Goal: Information Seeking & Learning: Learn about a topic

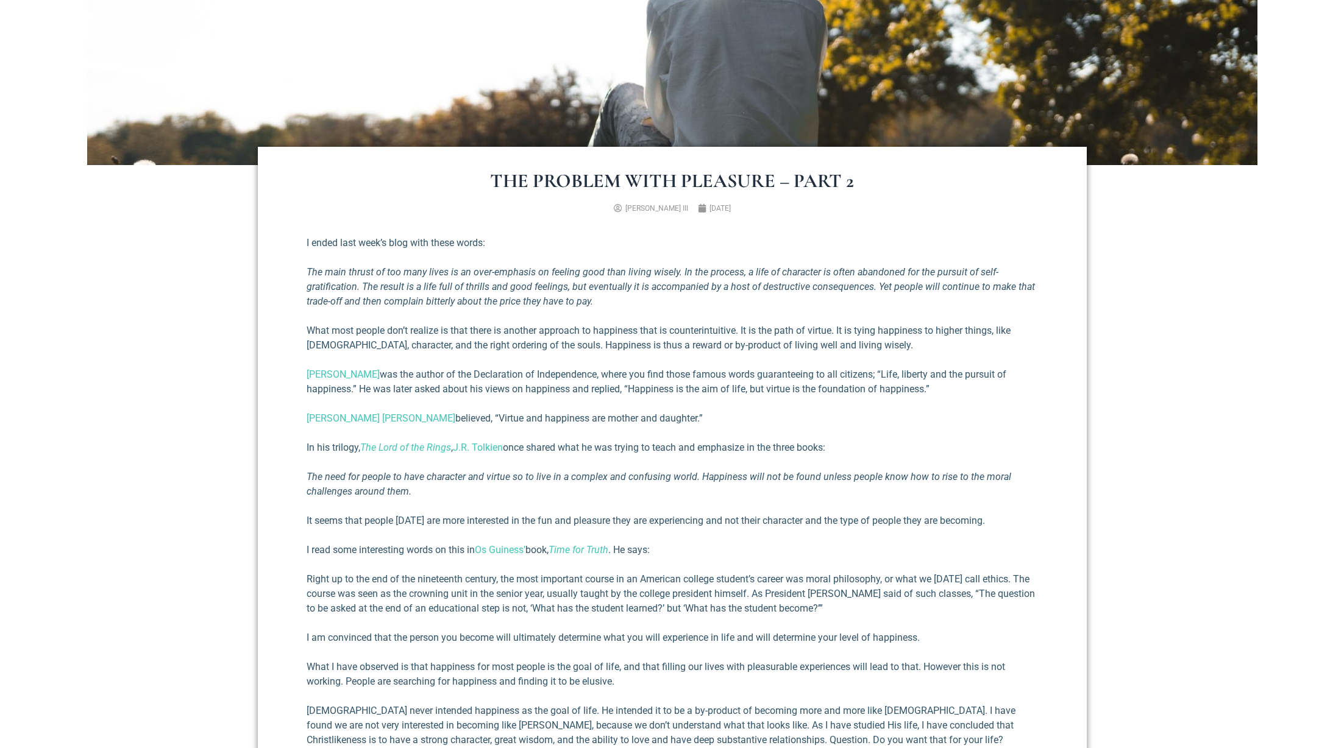
scroll to position [369, 0]
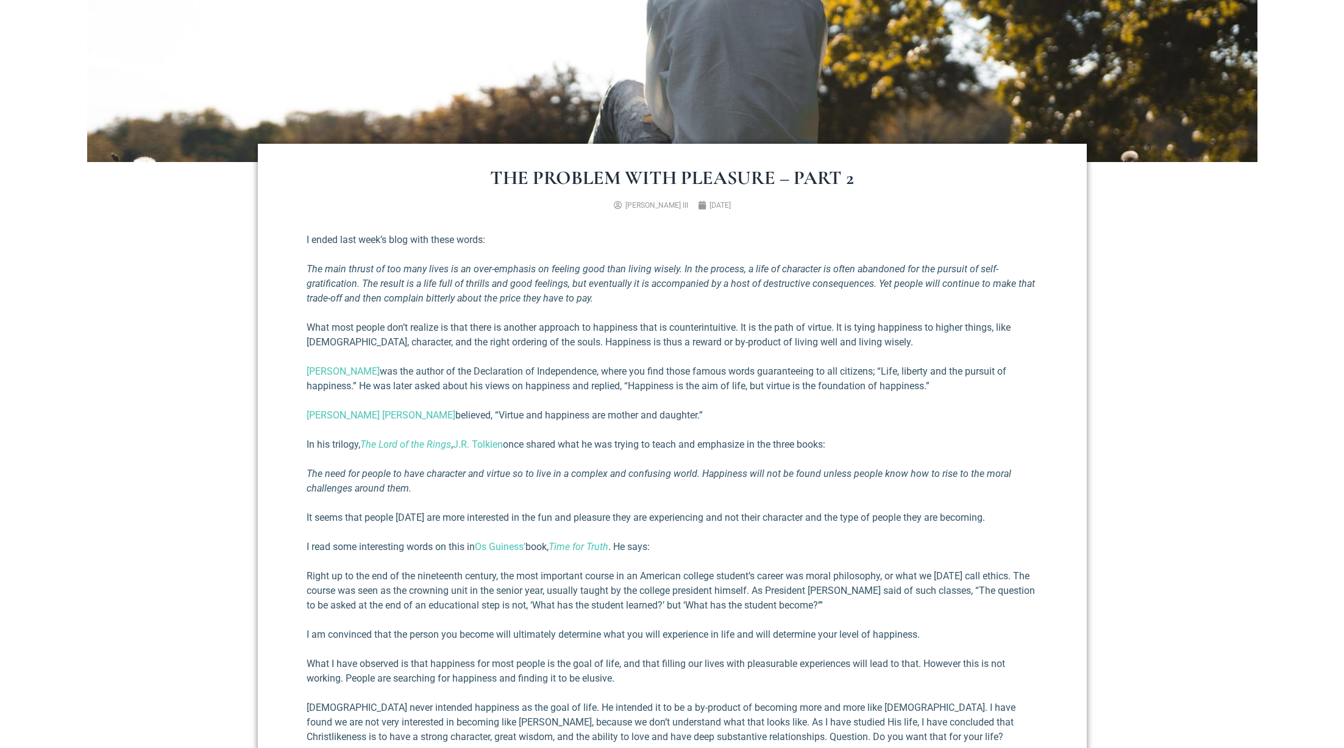
click at [875, 285] on em "The main thrust of too many lives is an over-emphasis on feeling good than livi…" at bounding box center [671, 283] width 728 height 41
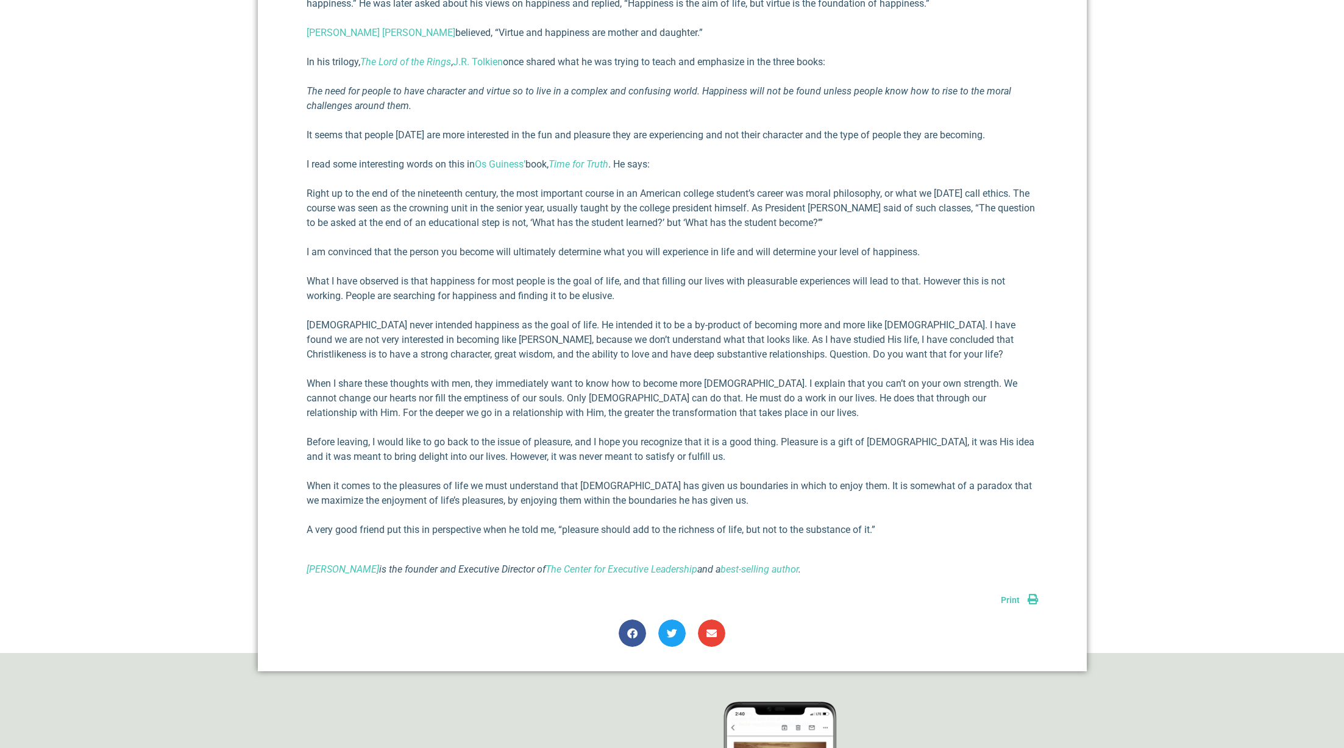
scroll to position [805, 0]
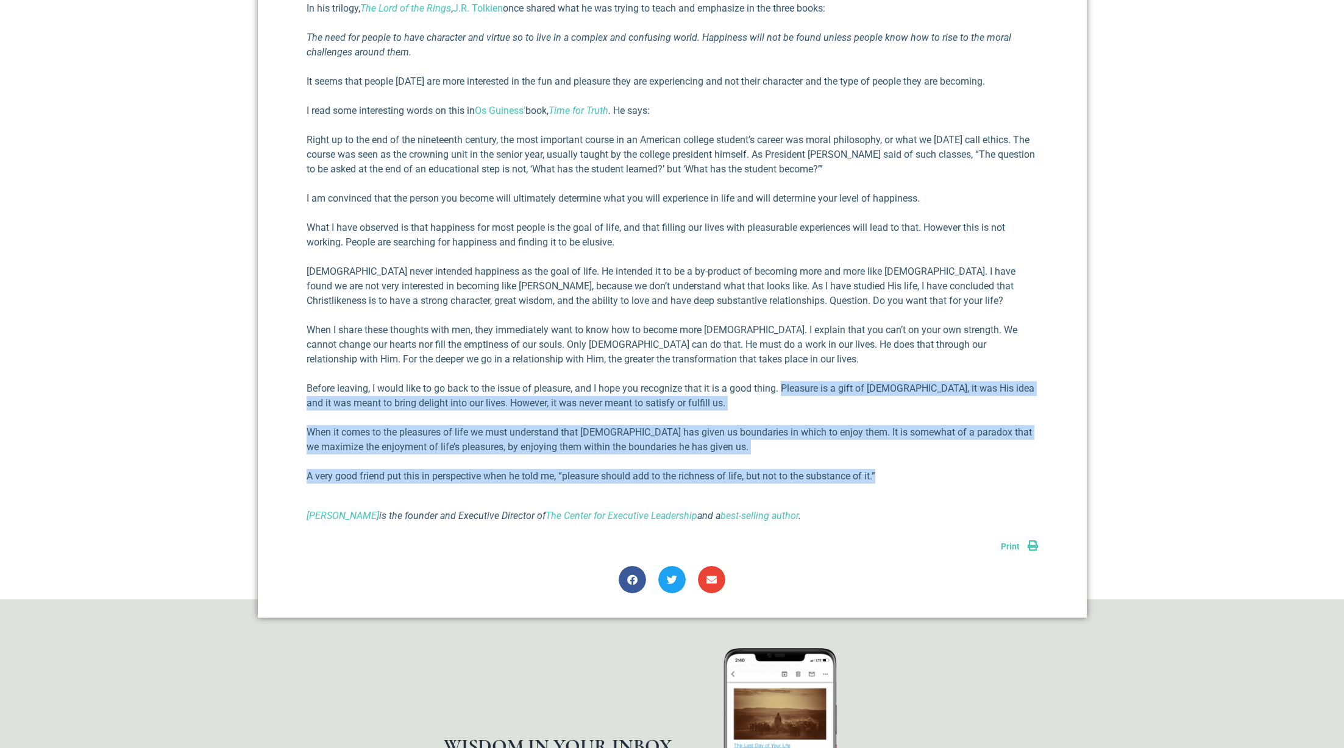
drag, startPoint x: 883, startPoint y: 475, endPoint x: 783, endPoint y: 389, distance: 132.7
click at [783, 389] on div "I ended last week’s blog with these words: The main thrust of too many lives is…" at bounding box center [672, 159] width 731 height 727
copy div "Pleasure is a gift of God, it was His idea and it was meant to bring delight in…"
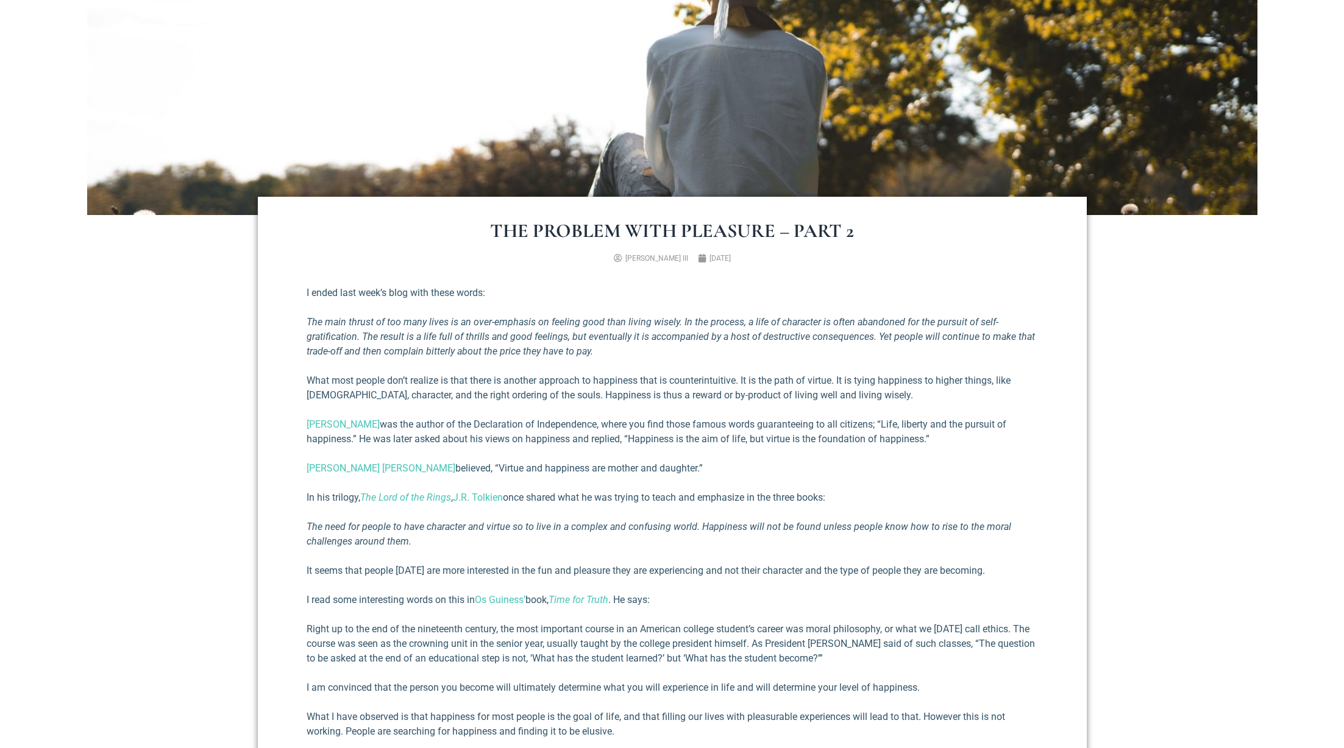
scroll to position [311, 0]
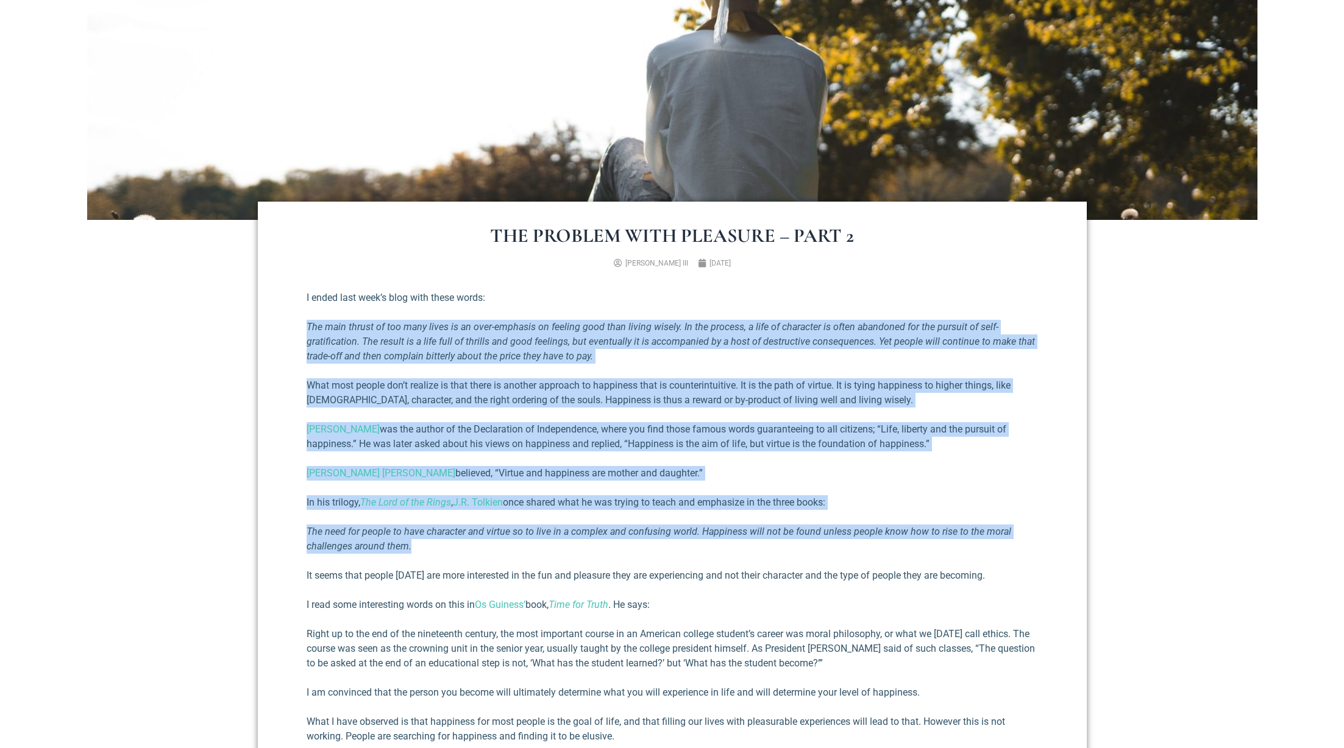
drag, startPoint x: 442, startPoint y: 545, endPoint x: 286, endPoint y: 319, distance: 274.4
click at [286, 319] on div "The Problem with Pleasure – Part 2 Richard E. Simmons III July 23, 2020 I ended…" at bounding box center [672, 657] width 829 height 911
copy div "The main thrust of too many lives is an over-emphasis on feeling good than livi…"
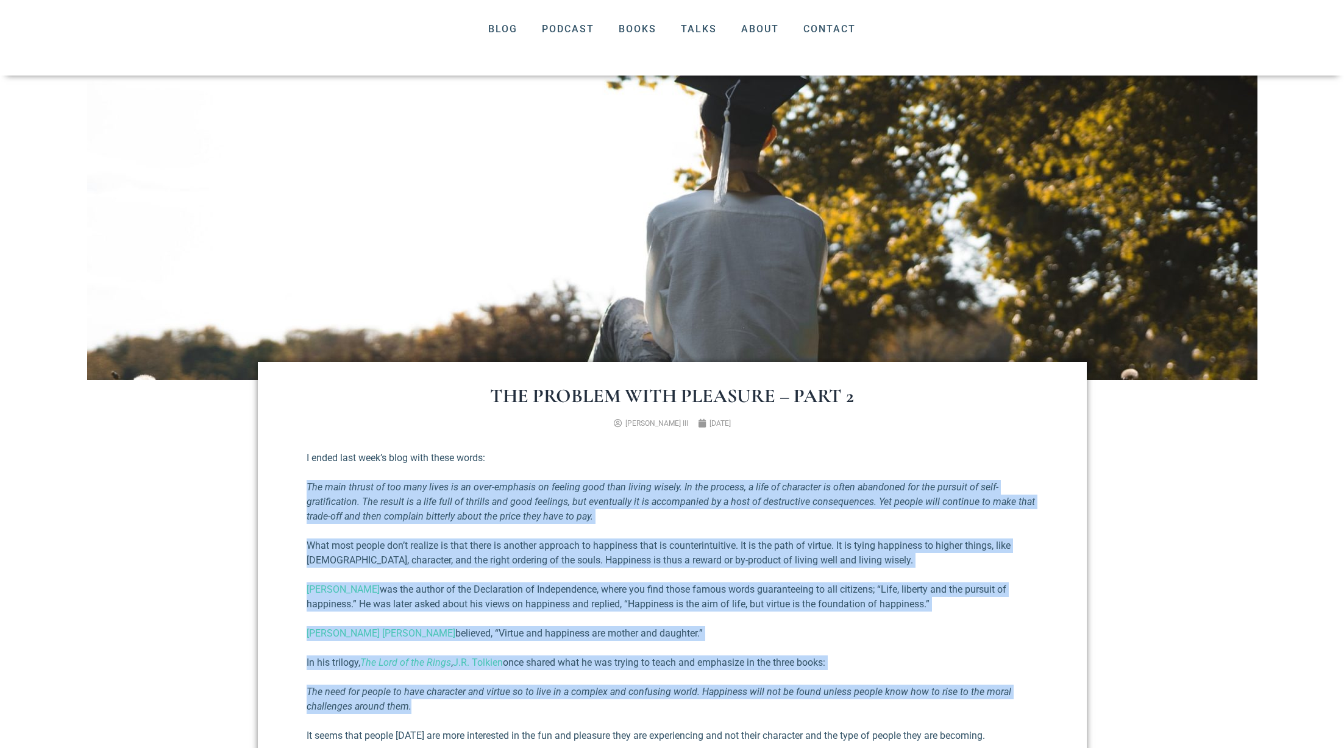
scroll to position [152, 0]
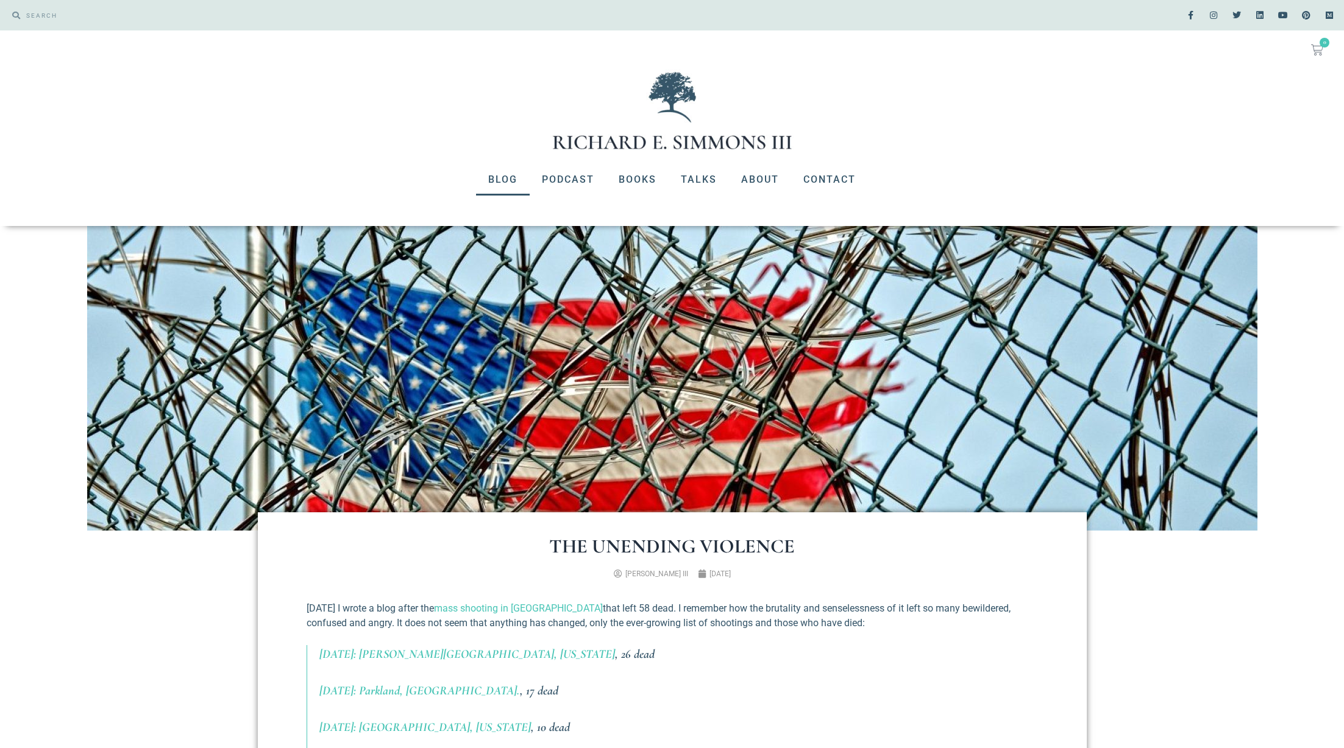
click at [514, 179] on link "Blog" at bounding box center [503, 180] width 54 height 32
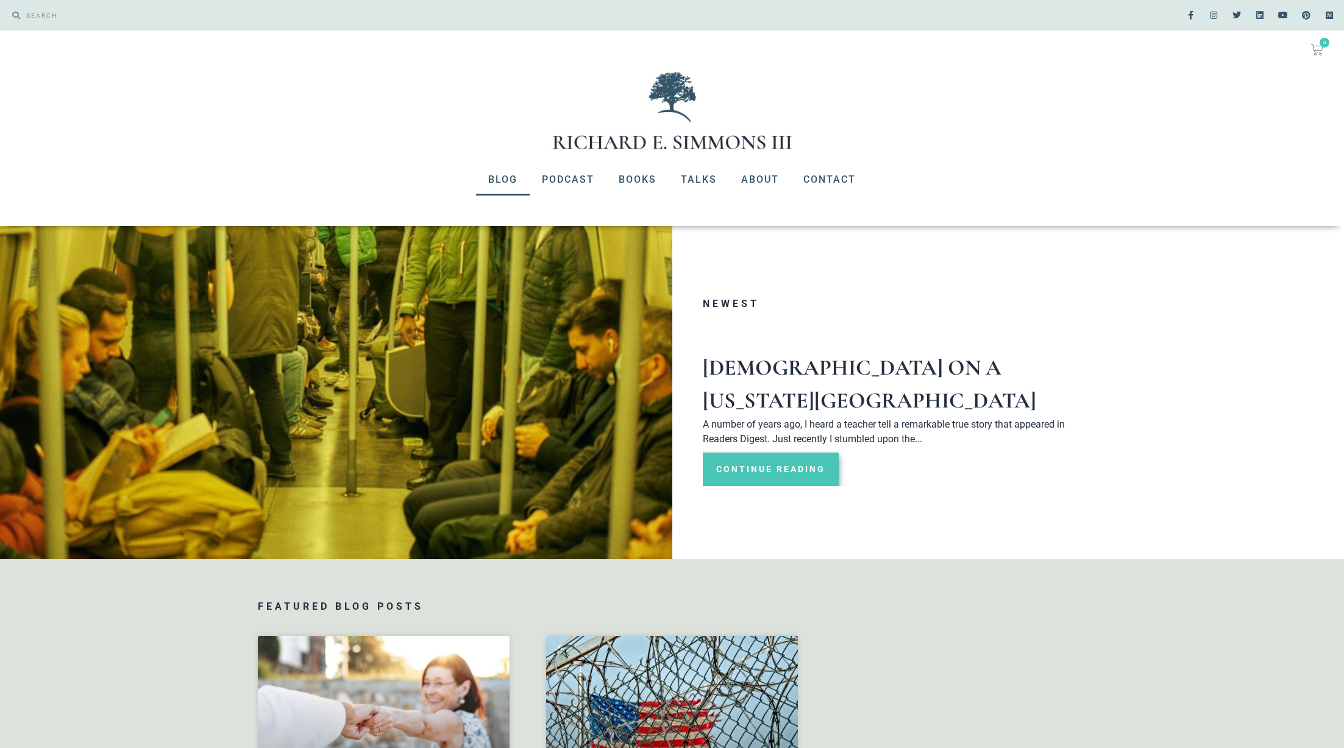
click at [800, 453] on link "Continue Reading" at bounding box center [771, 470] width 136 height 34
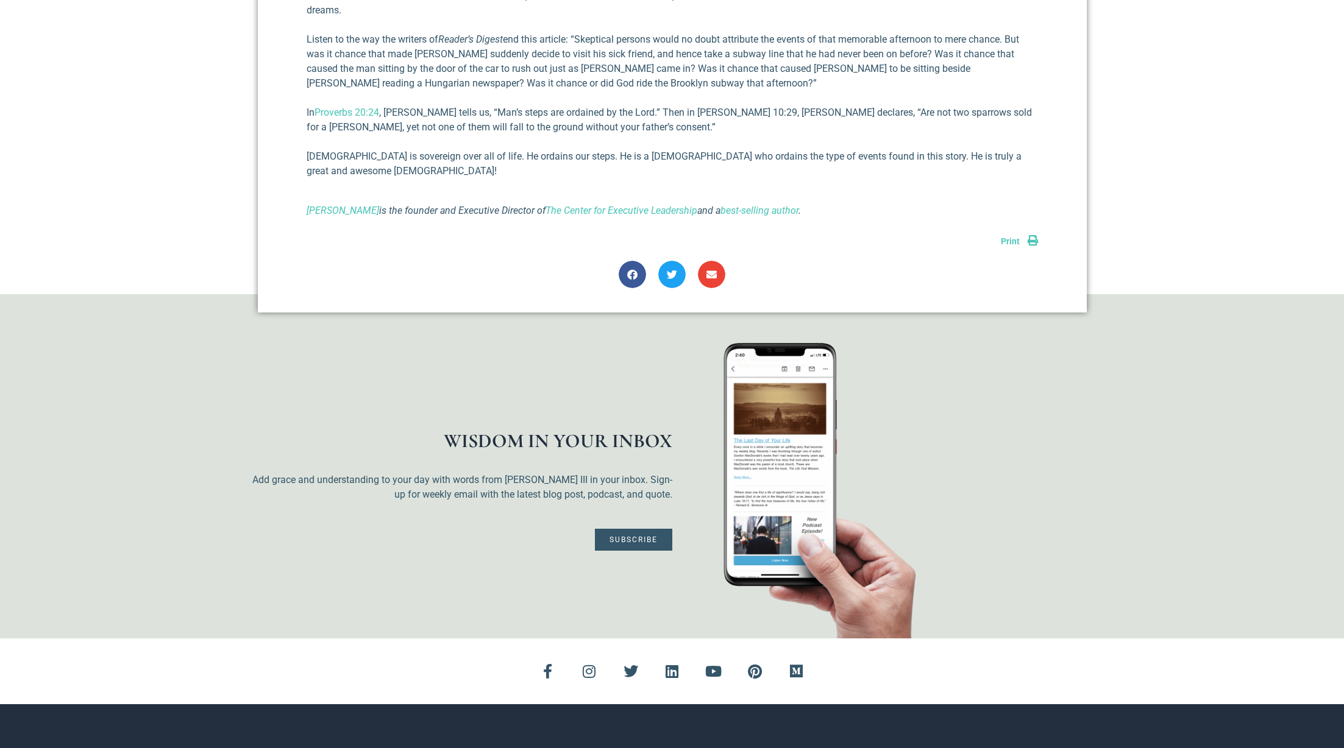
scroll to position [1566, 0]
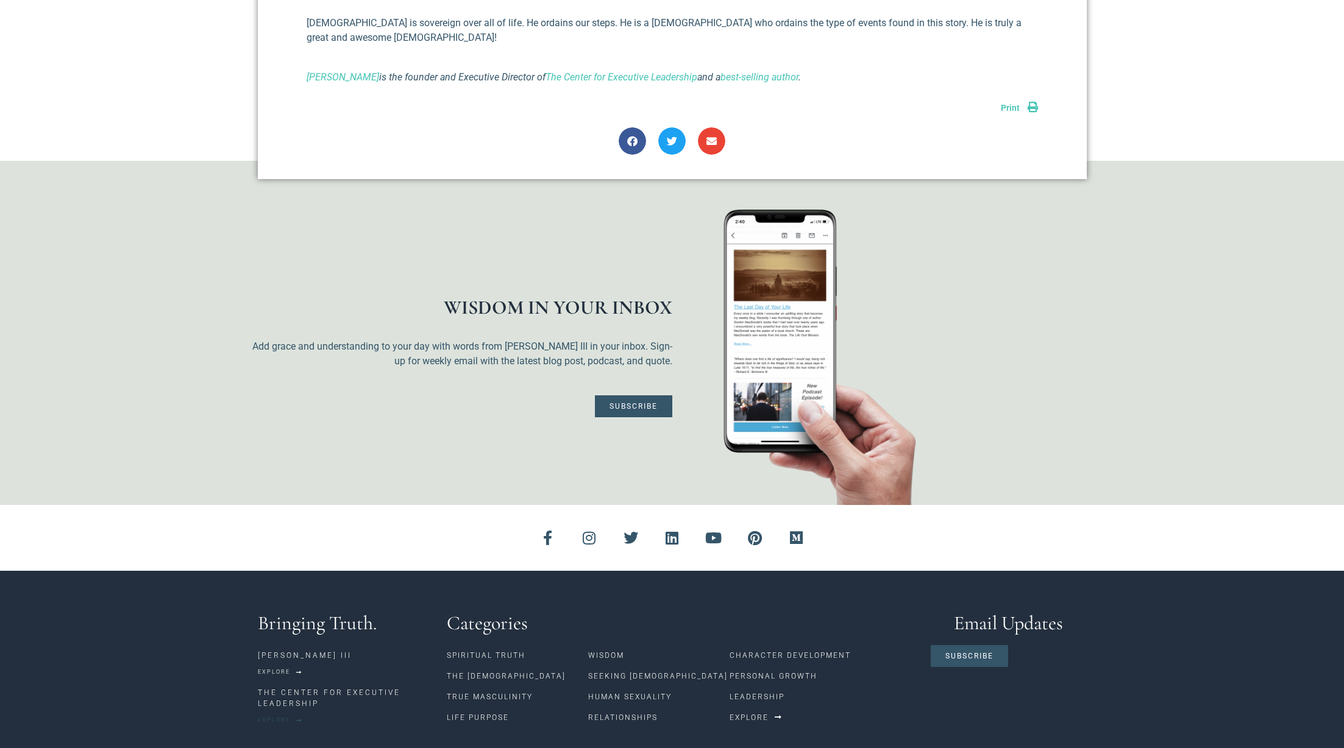
click at [268, 718] on span "Explore" at bounding box center [274, 720] width 32 height 5
click at [778, 708] on link "Explore" at bounding box center [756, 718] width 53 height 21
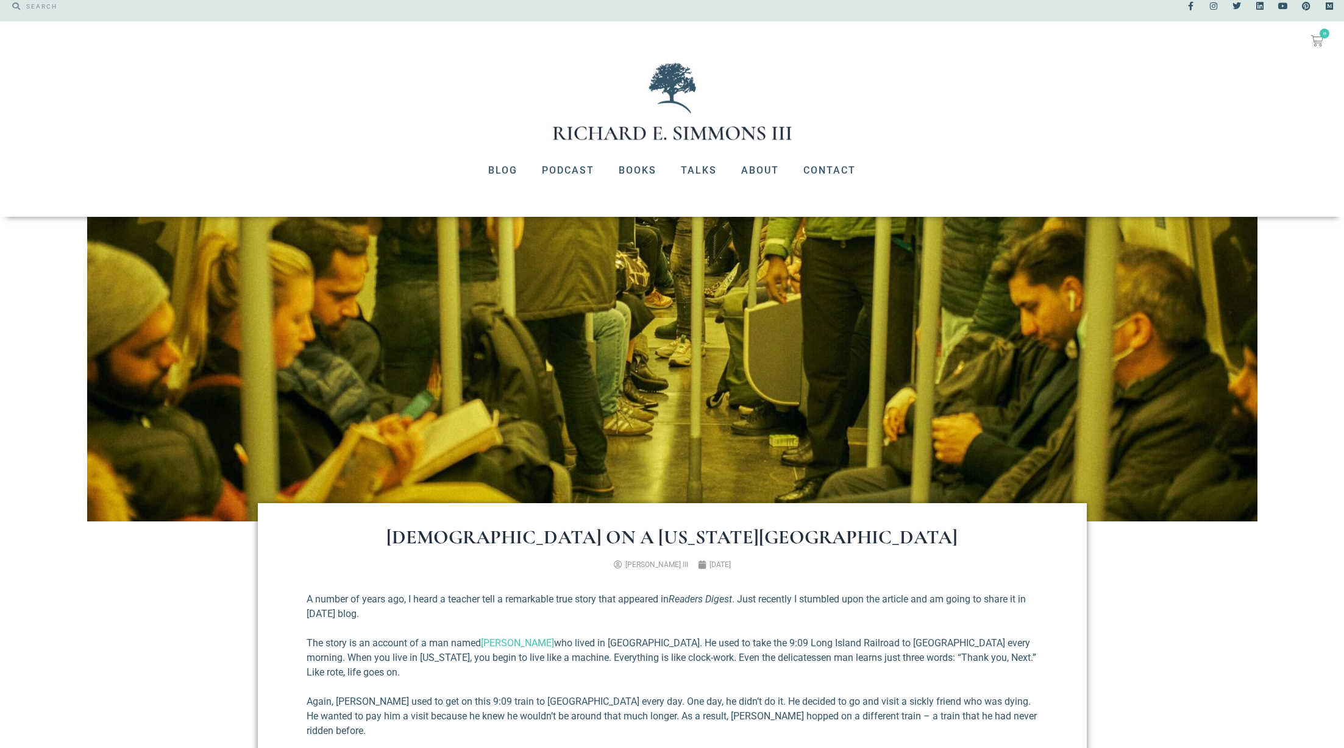
scroll to position [0, 0]
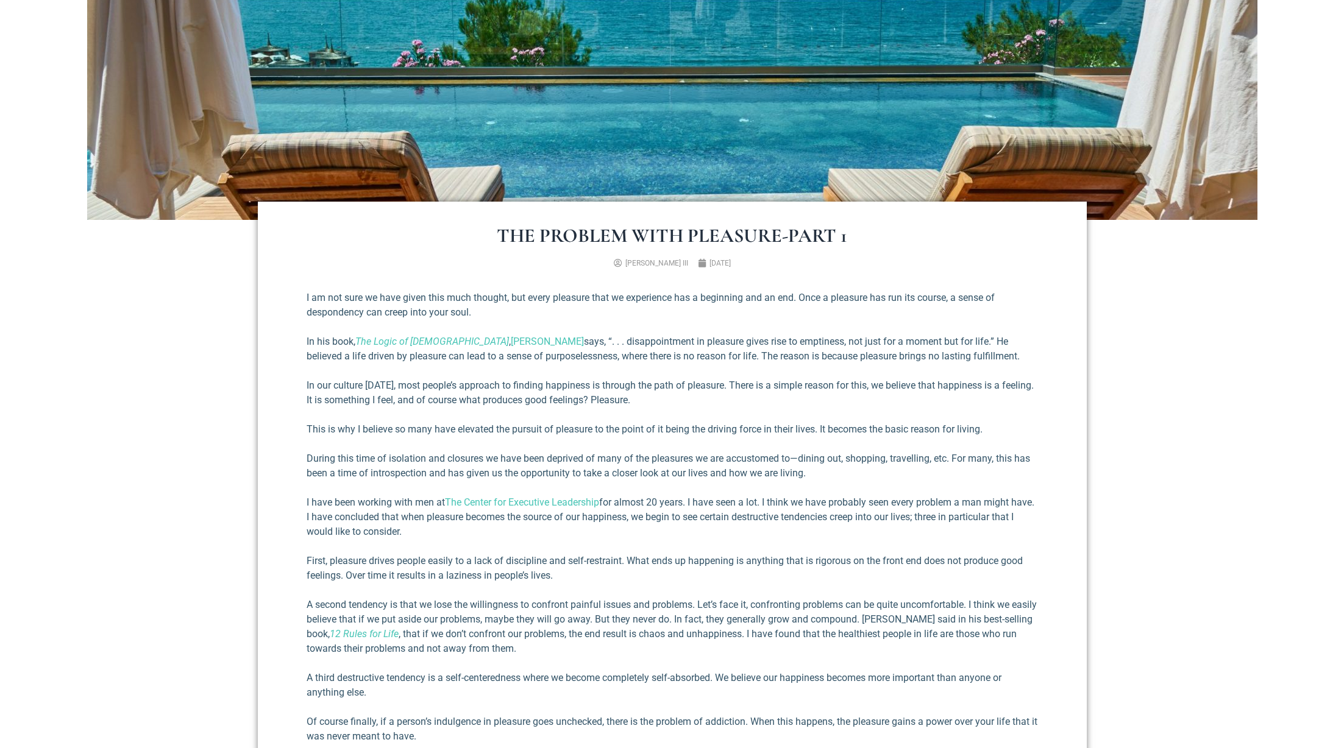
scroll to position [349, 0]
